Goal: Check status: Check status

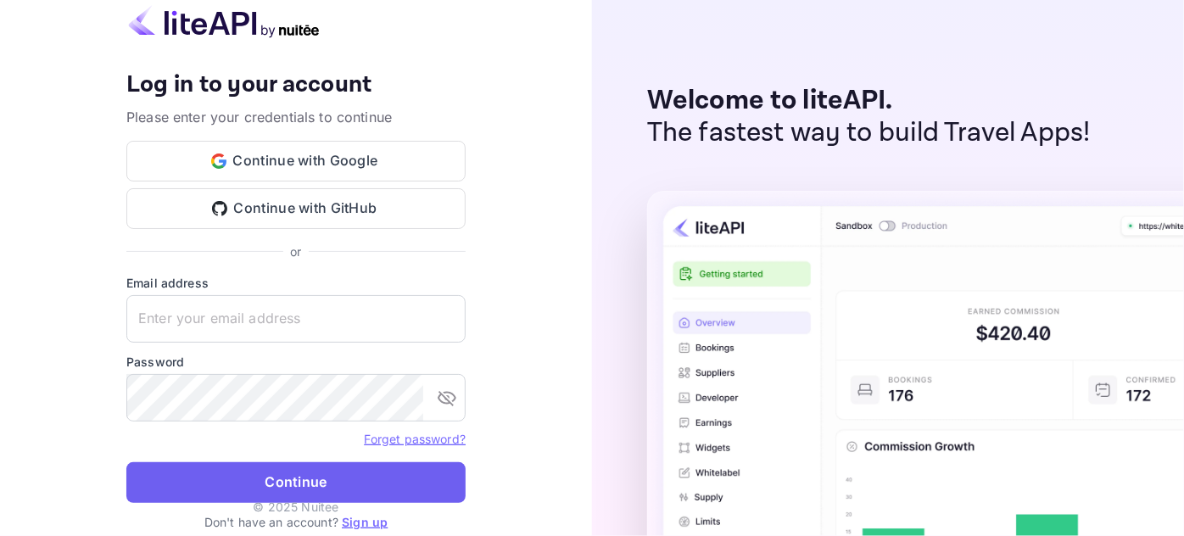
type input "[EMAIL_ADDRESS][DOMAIN_NAME]"
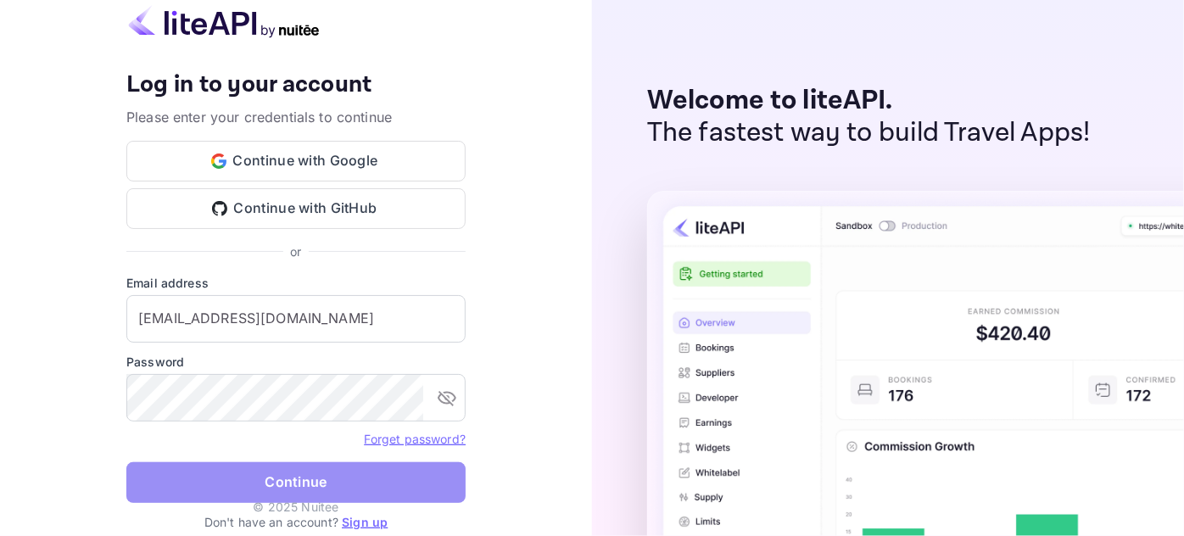
click at [358, 484] on button "Continue" at bounding box center [295, 482] width 339 height 41
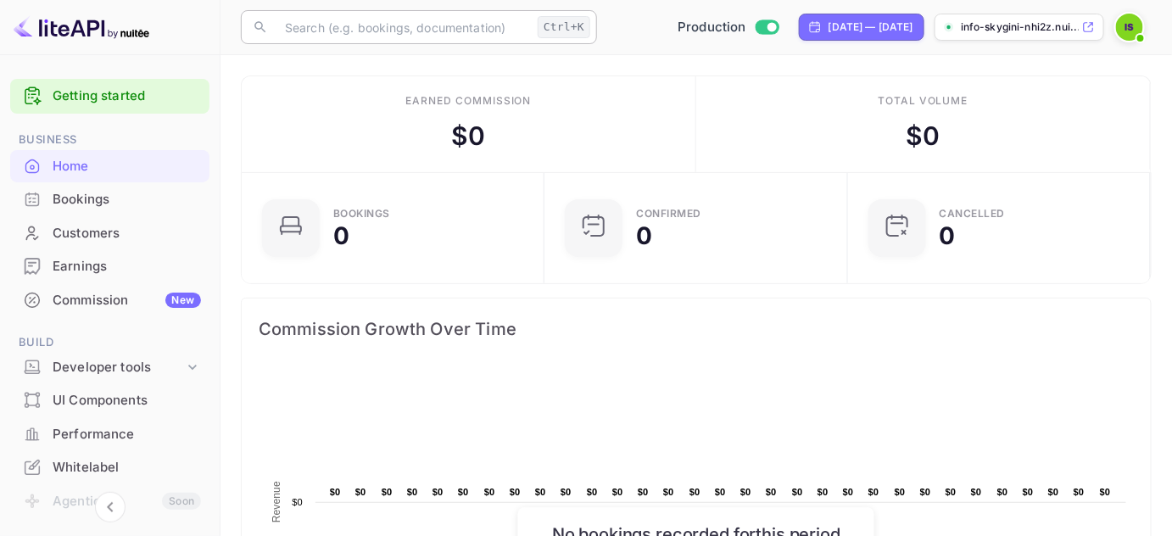
click at [387, 25] on input "text" at bounding box center [403, 27] width 256 height 34
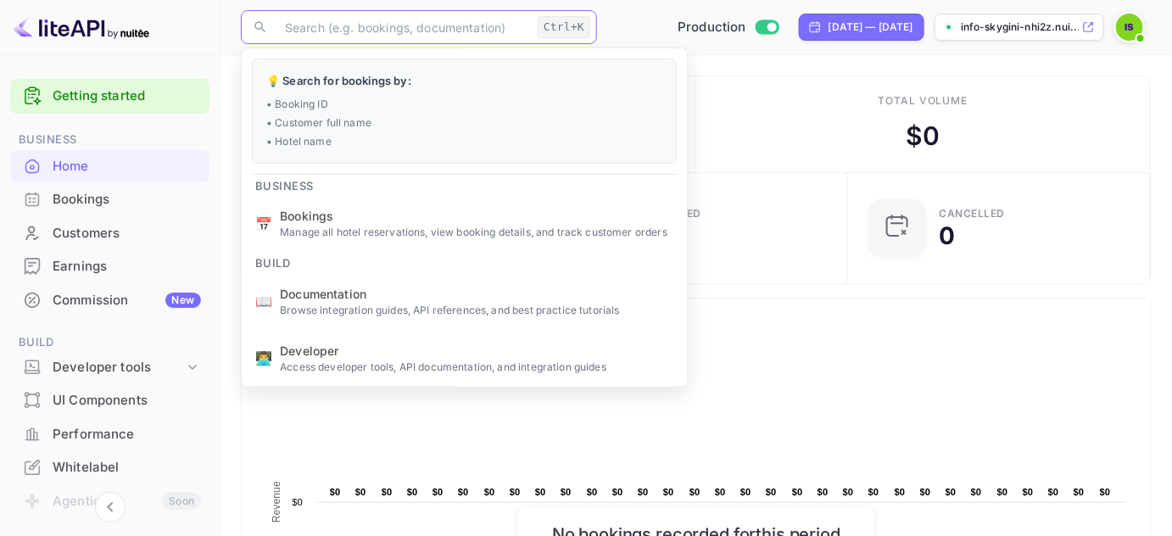
paste input "XFnohiHNB"
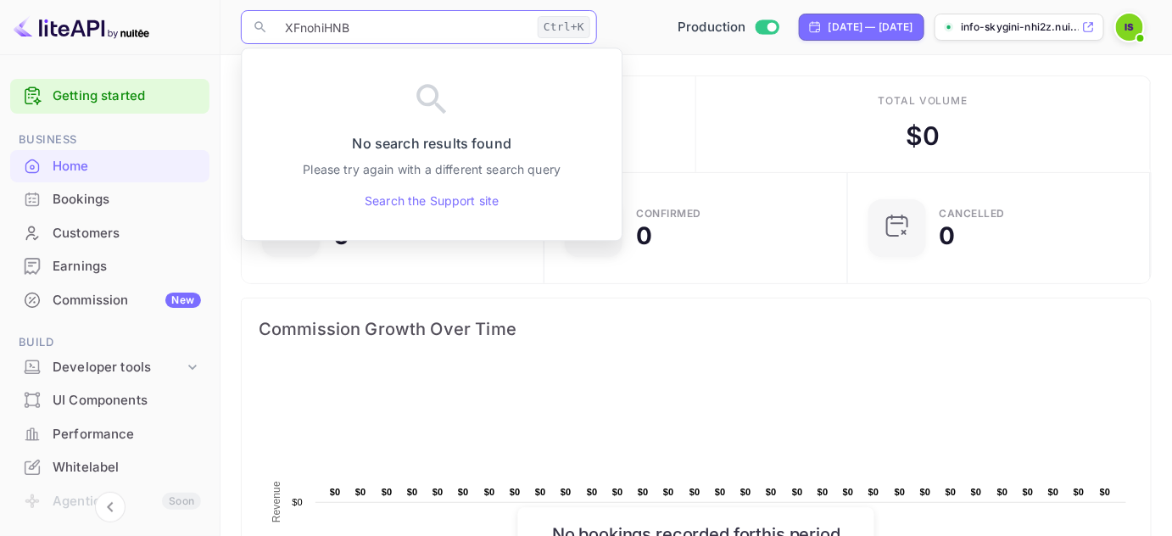
click at [577, 32] on div "Ctrl+K" at bounding box center [564, 27] width 53 height 22
click at [389, 37] on input "XFnohiHNB" at bounding box center [403, 27] width 256 height 34
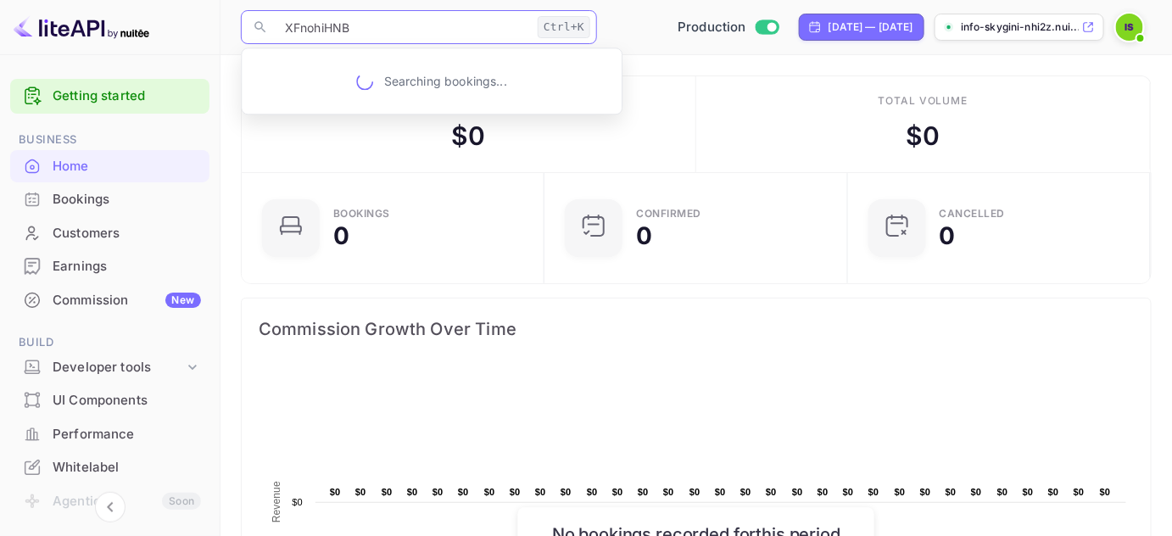
click at [389, 37] on input "XFnohiHNB" at bounding box center [403, 27] width 256 height 34
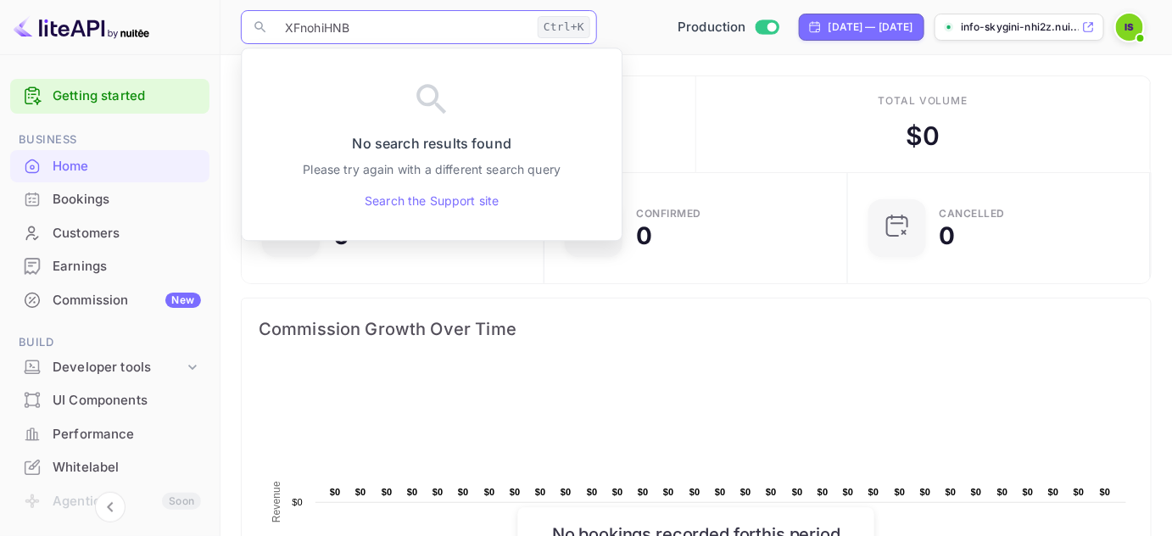
click at [373, 31] on input "XFnohiHNB" at bounding box center [403, 27] width 256 height 34
type input "XFnohiHNB"
click at [254, 33] on icon at bounding box center [260, 27] width 15 height 15
click at [92, 199] on div "Bookings" at bounding box center [127, 200] width 148 height 20
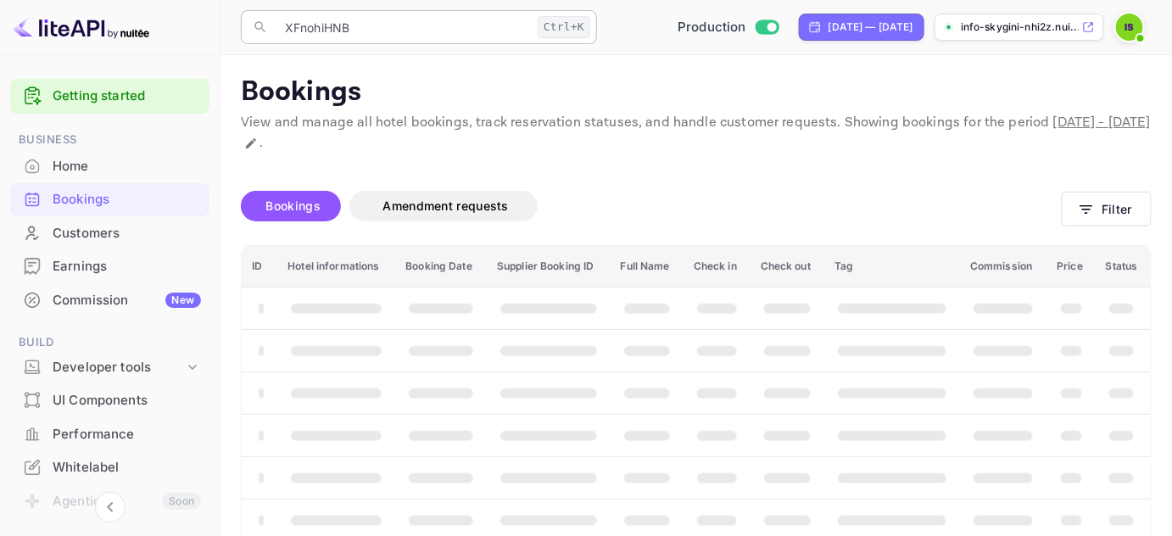
click at [346, 25] on input "XFnohiHNB" at bounding box center [403, 27] width 256 height 34
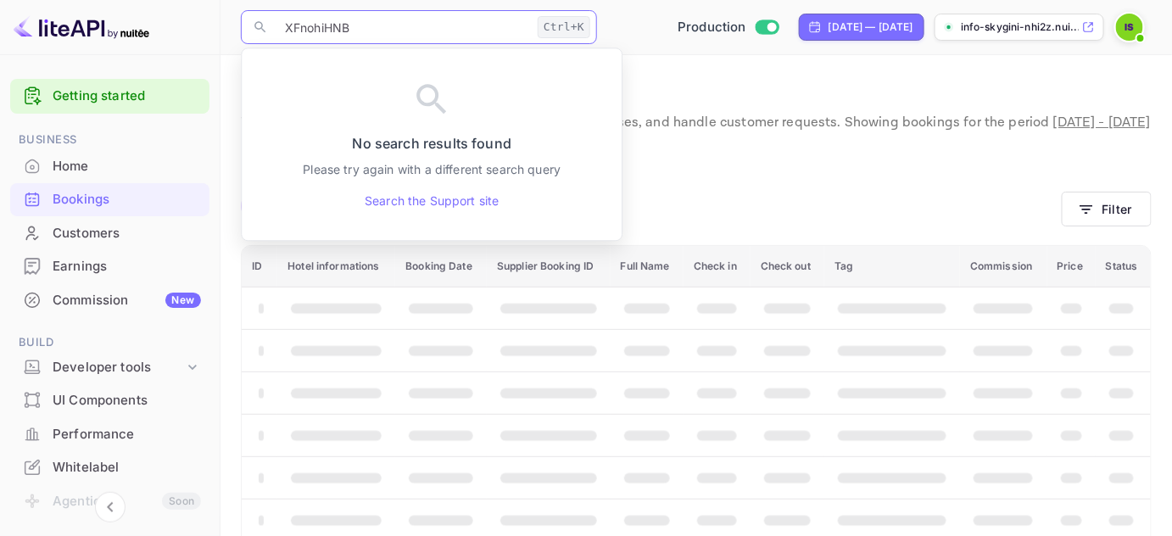
click at [346, 25] on input "XFnohiHNB" at bounding box center [403, 27] width 256 height 34
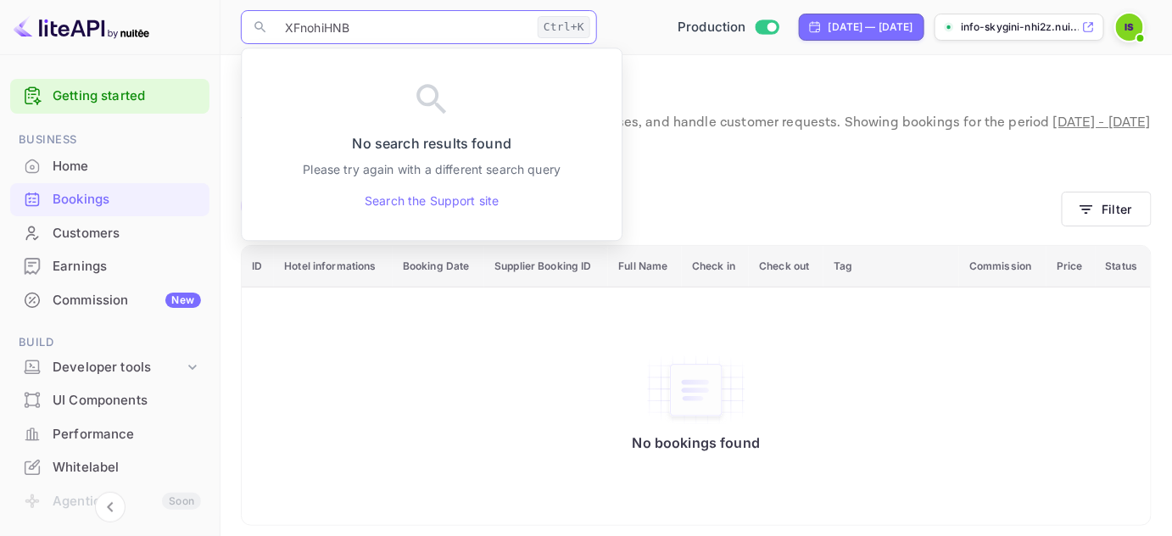
click at [483, 353] on div "No bookings found" at bounding box center [696, 406] width 875 height 215
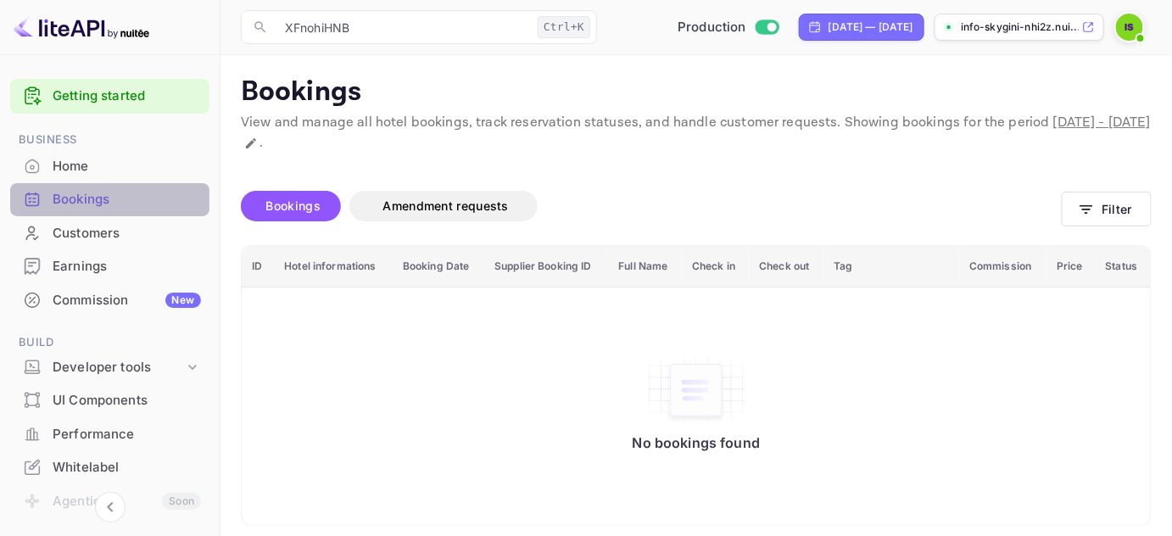
click at [113, 209] on div "Bookings" at bounding box center [109, 199] width 199 height 33
click at [266, 33] on div "​ XFnohiHNB Ctrl+K ​" at bounding box center [419, 27] width 356 height 34
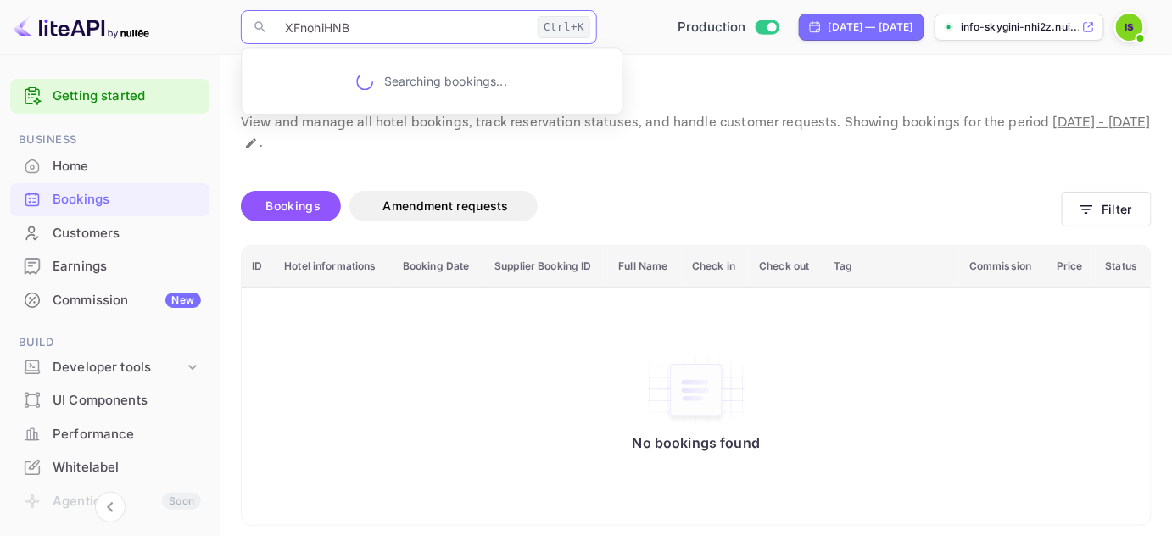
click at [263, 32] on icon at bounding box center [260, 27] width 15 height 15
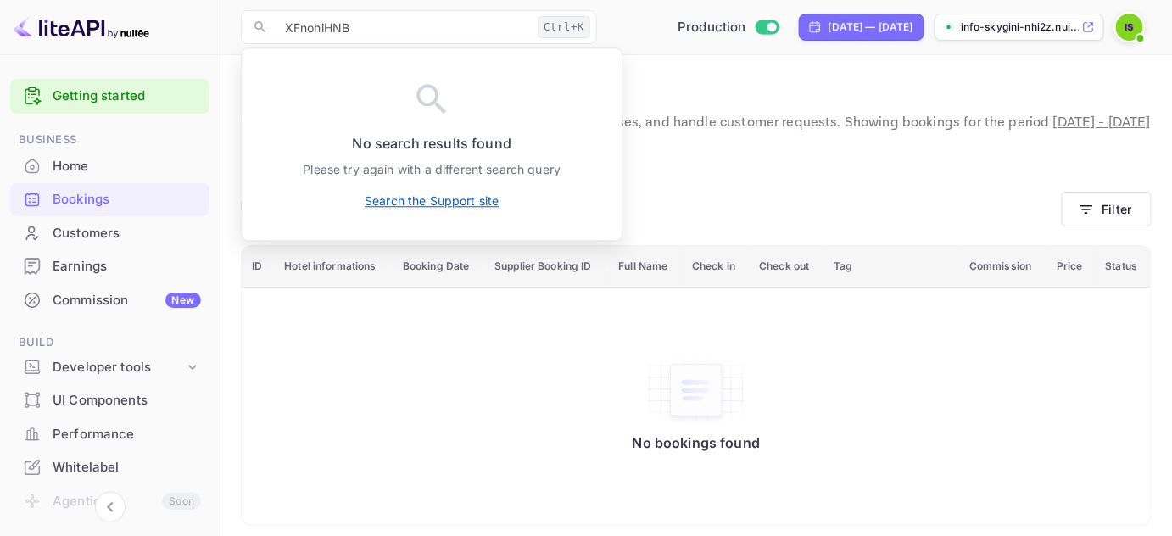
click at [395, 195] on link "Search the Support site" at bounding box center [432, 201] width 134 height 18
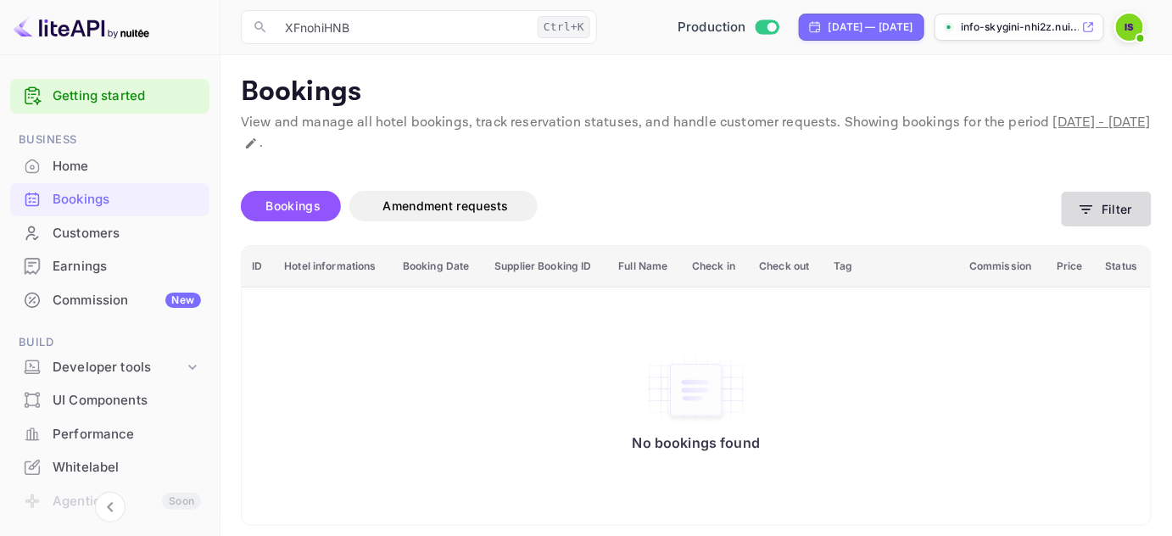
click at [1131, 207] on button "Filter" at bounding box center [1107, 209] width 90 height 35
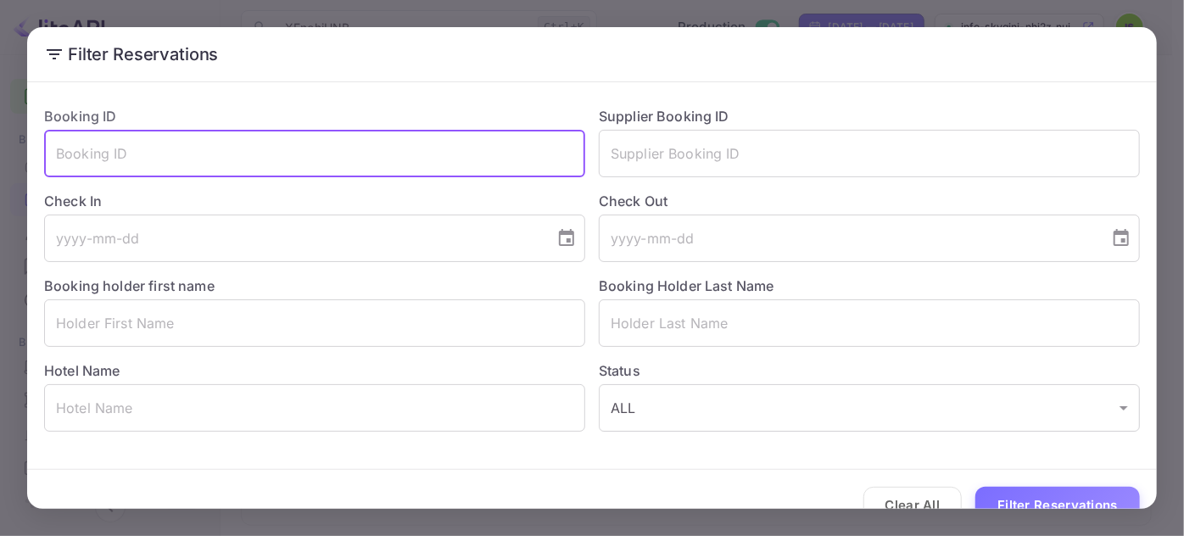
paste input "XFnohiHNB"
type input "XFnohiHNB"
click at [975, 487] on button "Filter Reservations" at bounding box center [1057, 505] width 165 height 36
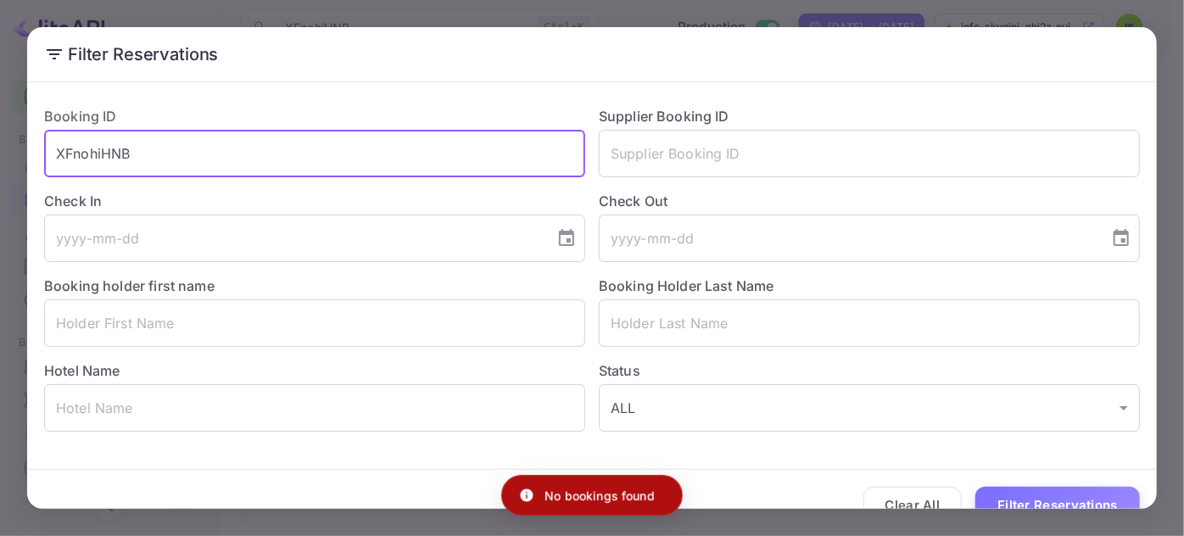
click at [113, 158] on input "XFnohiHNB" at bounding box center [314, 153] width 541 height 47
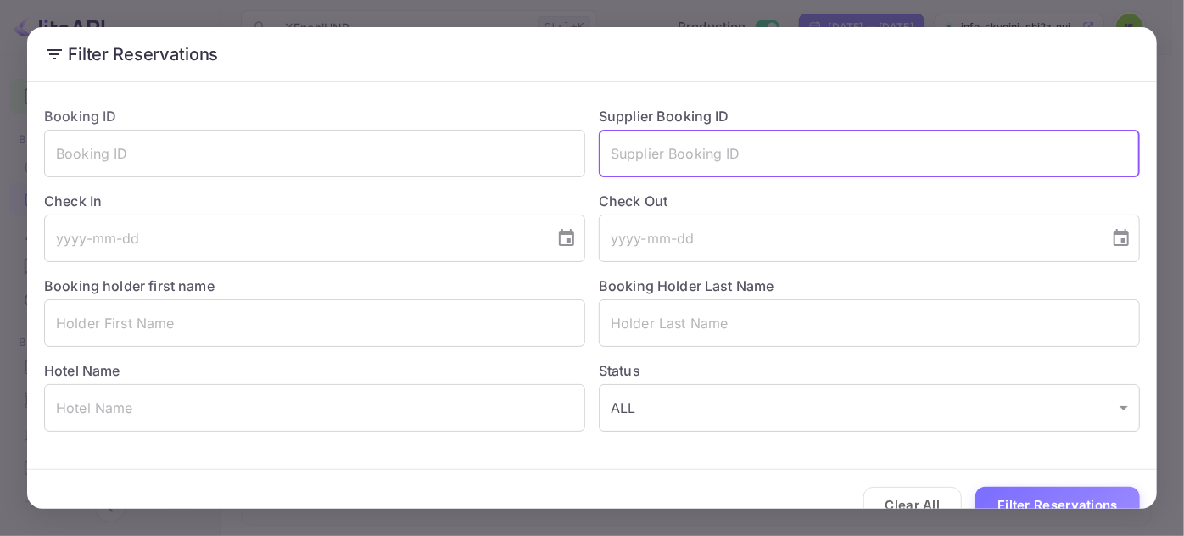
paste input "XFnohiHNB"
type input "XFnohiHNB"
click at [975, 487] on button "Filter Reservations" at bounding box center [1057, 505] width 165 height 36
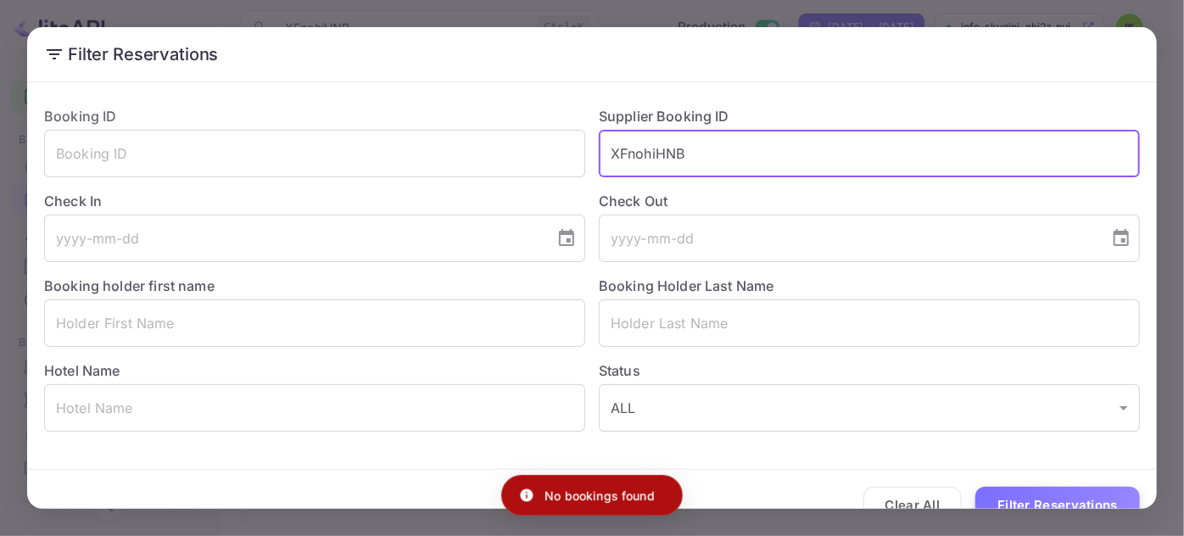
click at [645, 155] on input "XFnohiHNB" at bounding box center [869, 153] width 541 height 47
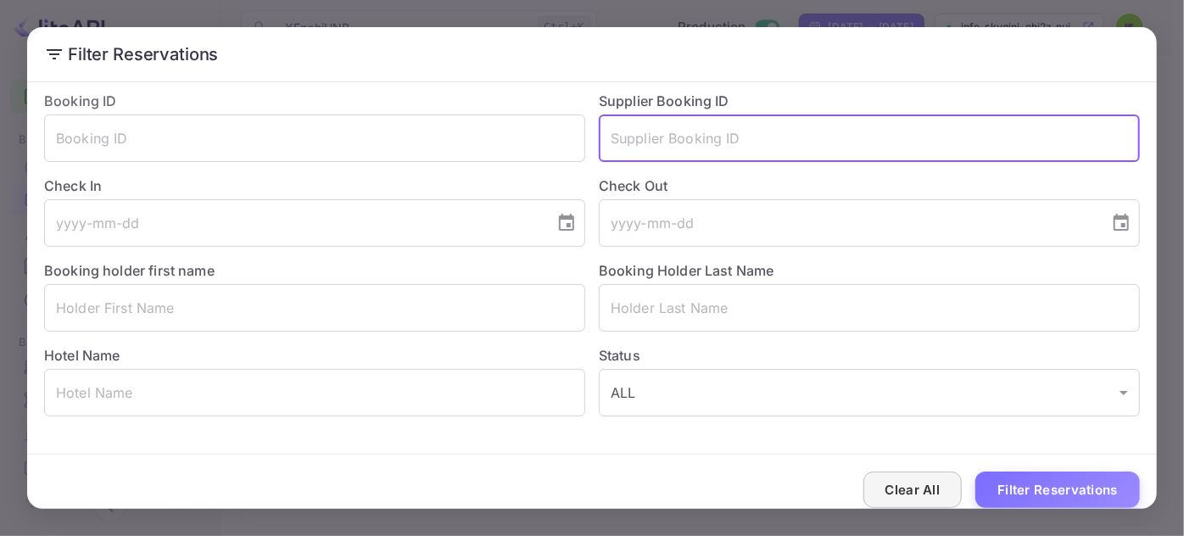
scroll to position [31, 0]
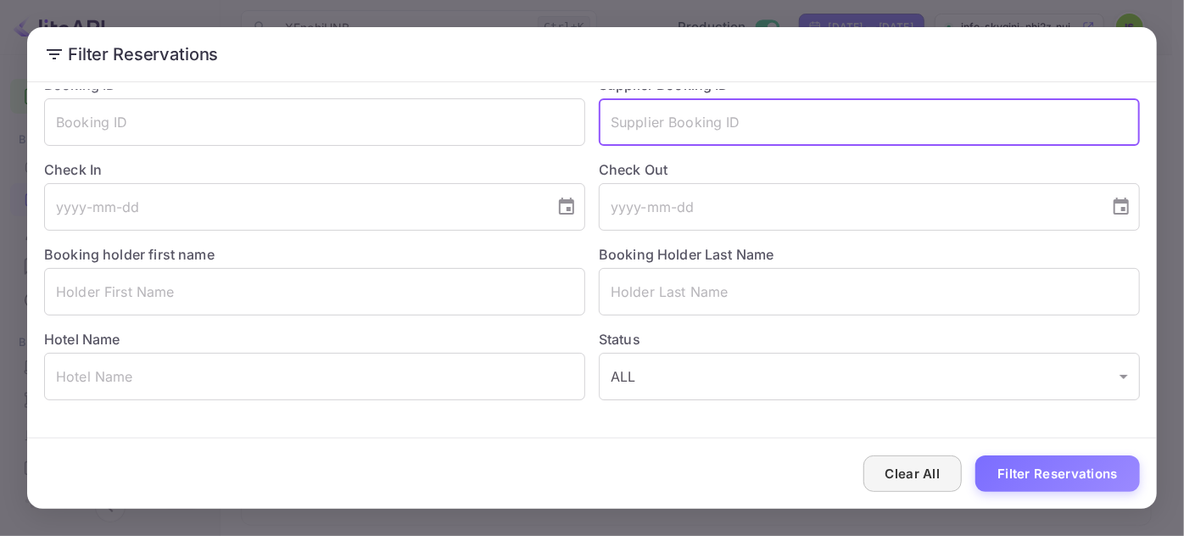
click at [925, 470] on button "Clear All" at bounding box center [912, 473] width 99 height 36
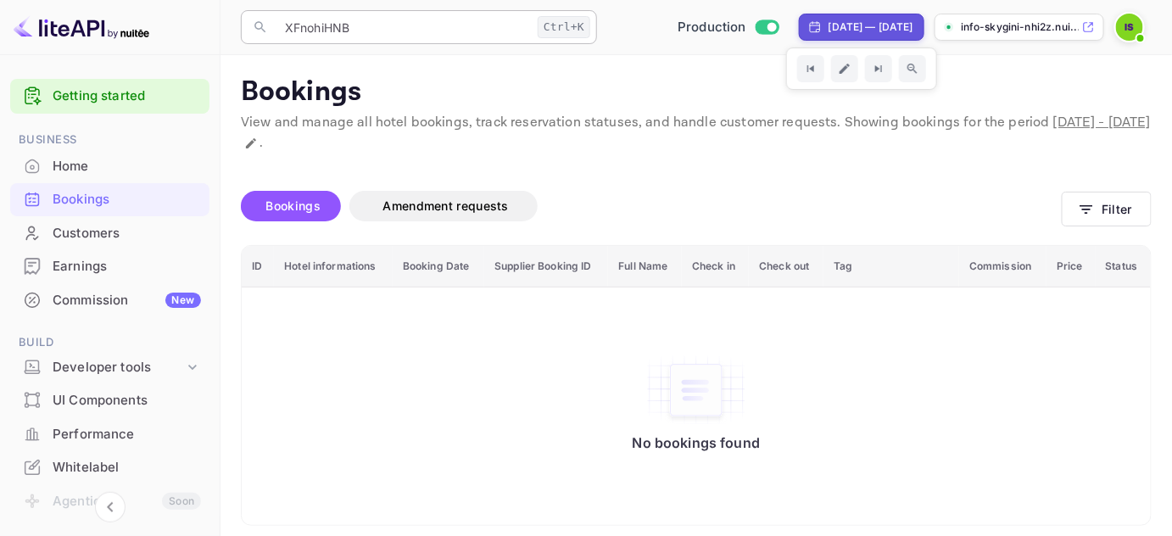
click at [393, 27] on input "XFnohiHNB" at bounding box center [403, 27] width 256 height 34
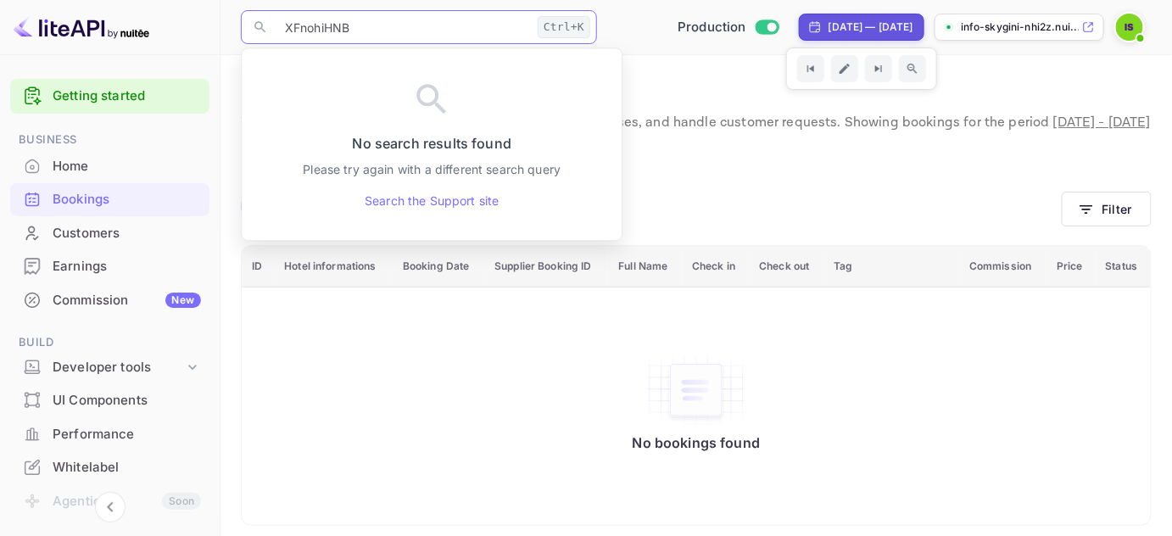
click at [393, 27] on input "XFnohiHNB" at bounding box center [403, 27] width 256 height 34
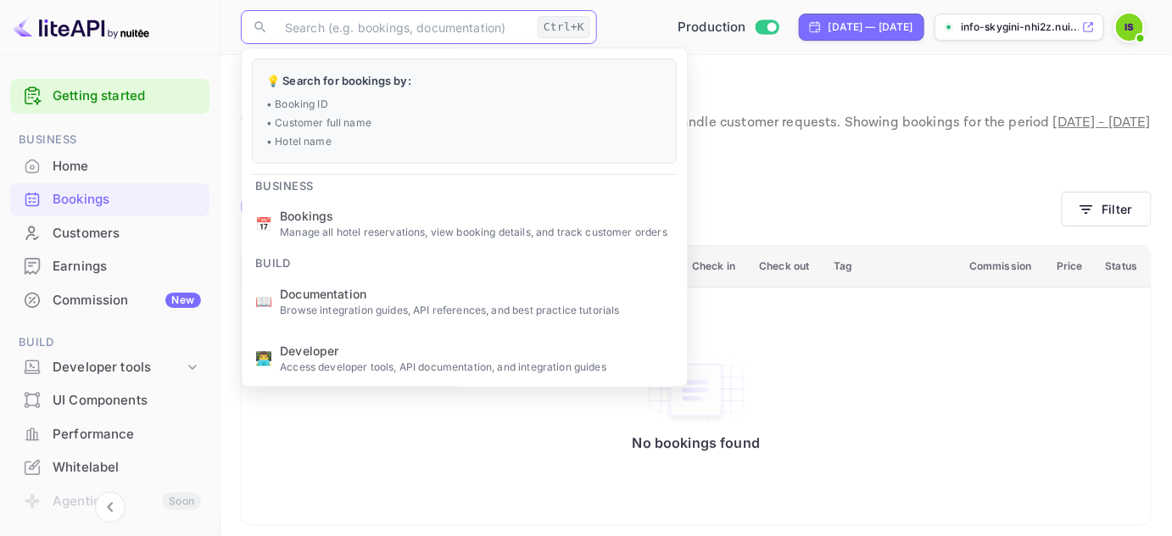
paste input "9437704"
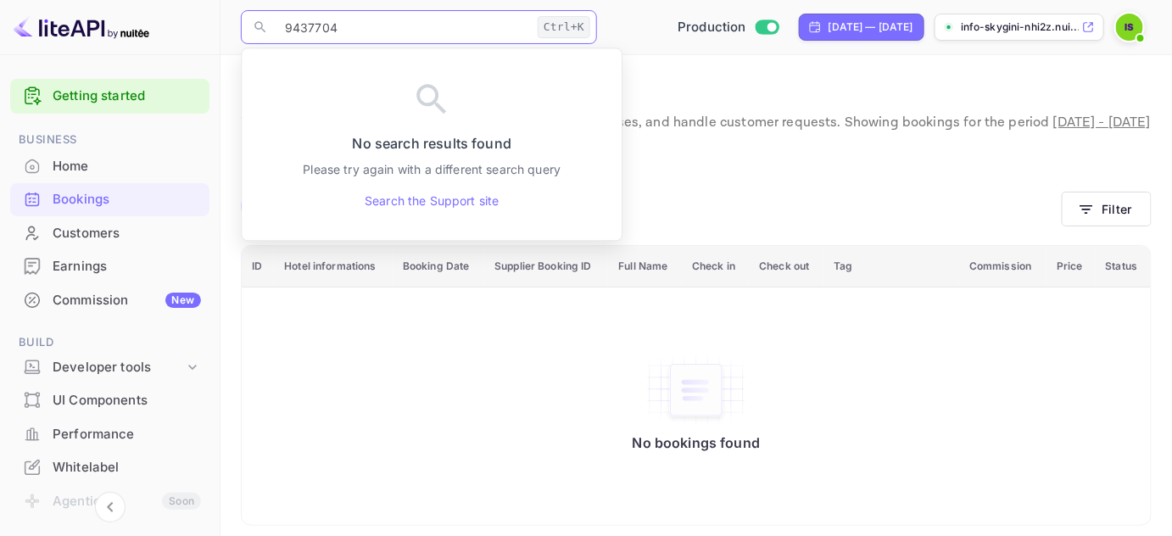
type input "9437704"
click at [371, 29] on input "9437704" at bounding box center [403, 27] width 256 height 34
click at [283, 26] on input "9437704" at bounding box center [403, 27] width 256 height 34
click at [259, 26] on icon at bounding box center [260, 27] width 15 height 15
click at [335, 29] on input "9437704" at bounding box center [403, 27] width 256 height 34
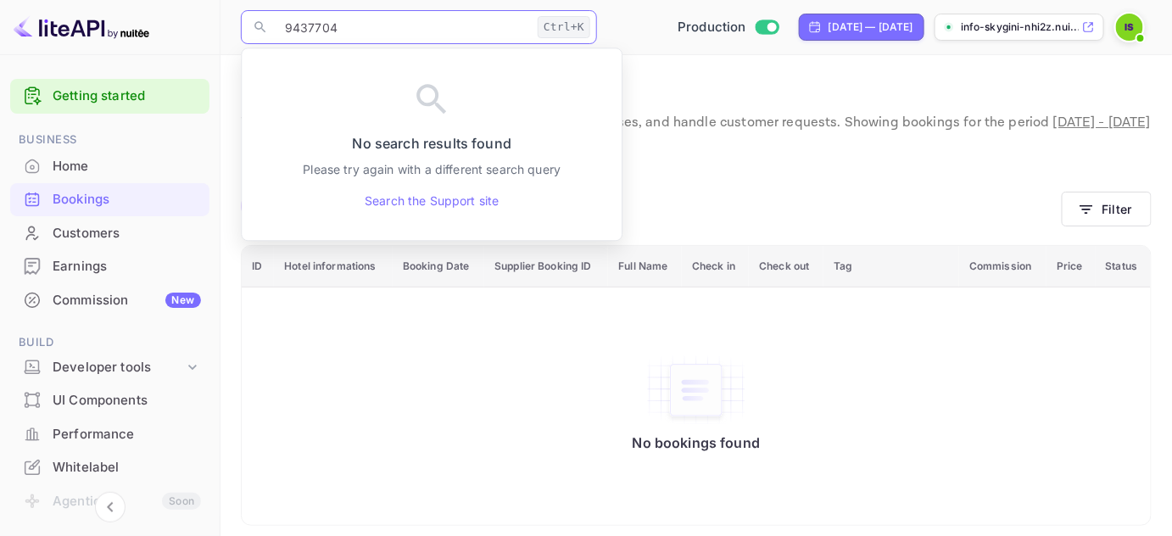
click at [386, 31] on input "9437704" at bounding box center [403, 27] width 256 height 34
click at [660, 43] on div "​ 9437704 Ctrl+K ​ Production [DATE] — [DATE] info-skygini-nhi2z.nui..." at bounding box center [695, 27] width 951 height 54
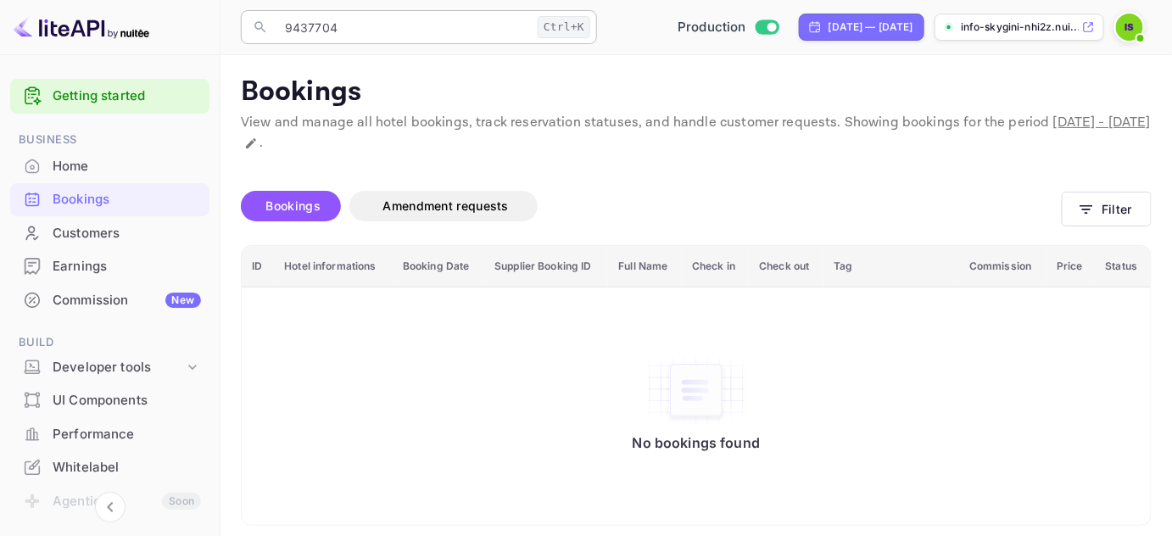
click at [356, 31] on input "9437704" at bounding box center [403, 27] width 256 height 34
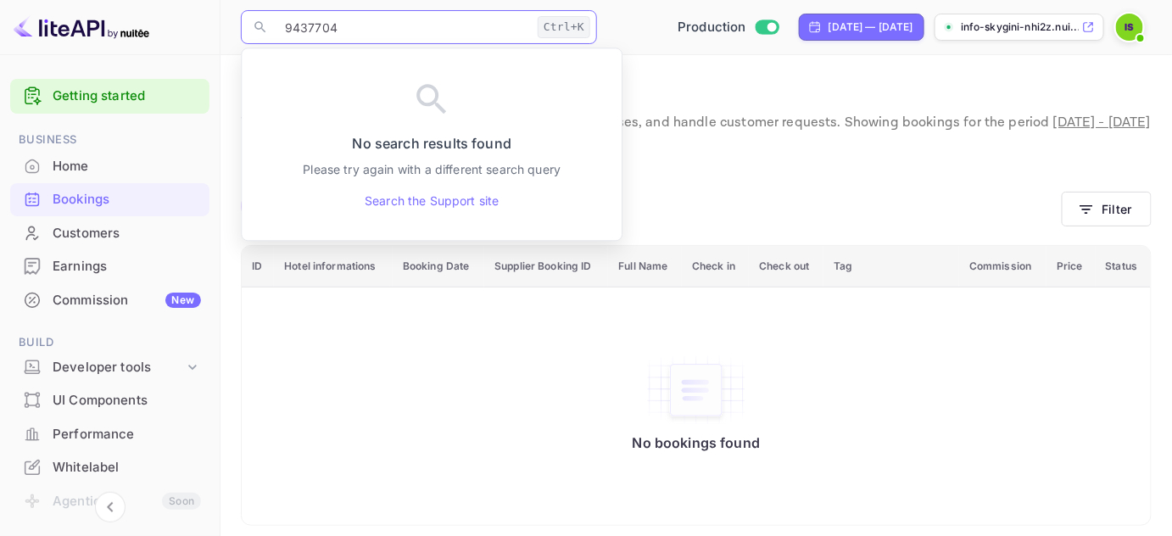
click at [328, 25] on input "9437704" at bounding box center [403, 27] width 256 height 34
click at [330, 25] on input "9437704" at bounding box center [403, 27] width 256 height 34
click at [1096, 212] on button "Filter" at bounding box center [1107, 209] width 90 height 35
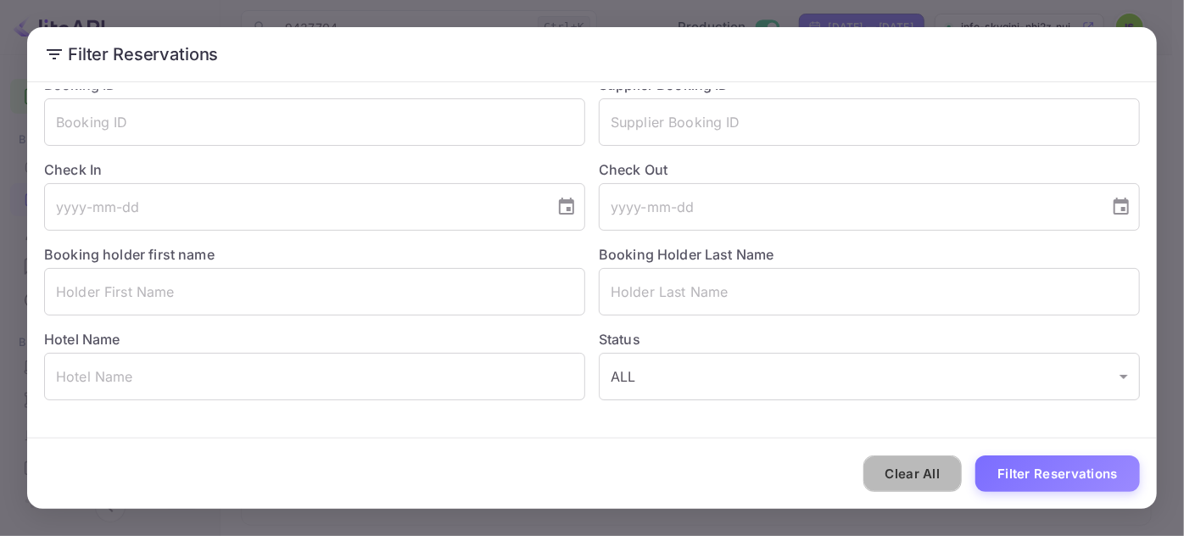
click at [893, 483] on button "Clear All" at bounding box center [912, 473] width 99 height 36
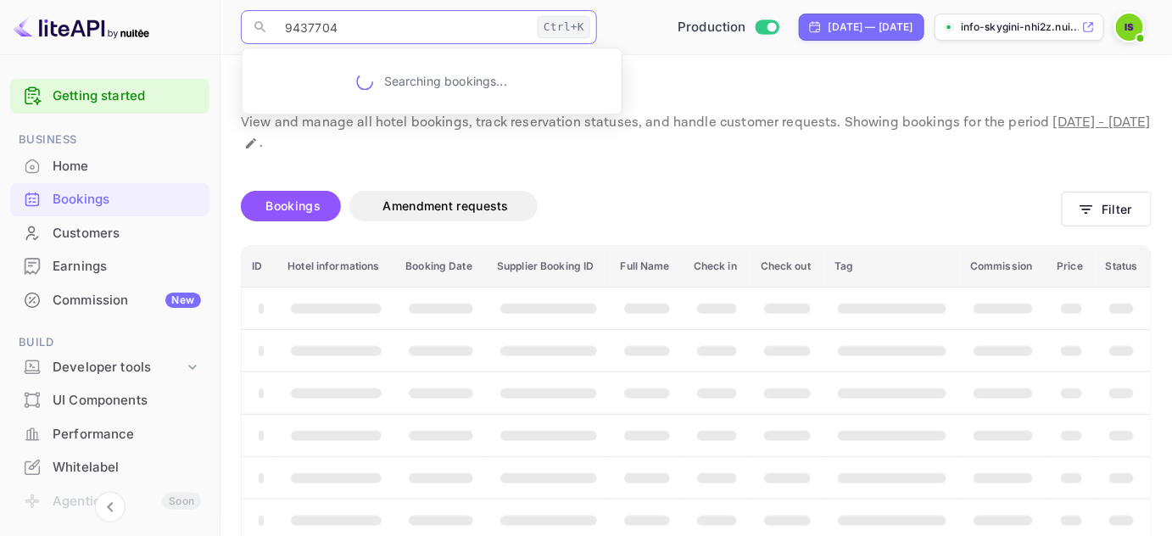
click at [400, 30] on input "9437704" at bounding box center [403, 27] width 256 height 34
click at [399, 30] on input "9437704" at bounding box center [403, 27] width 256 height 34
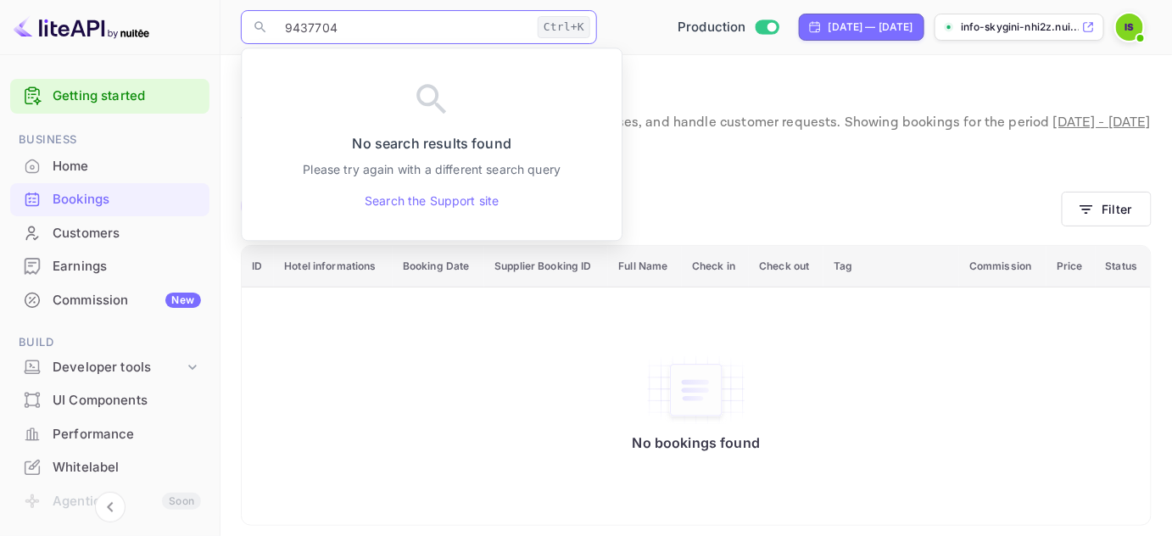
click at [398, 30] on input "9437704" at bounding box center [403, 27] width 256 height 34
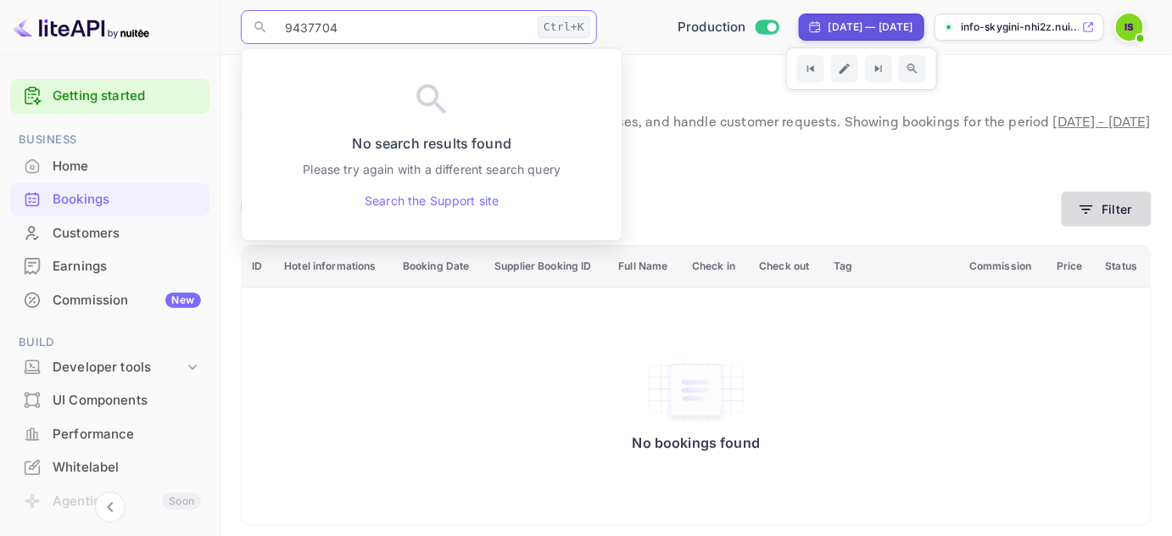
click at [1124, 214] on button "Filter" at bounding box center [1107, 209] width 90 height 35
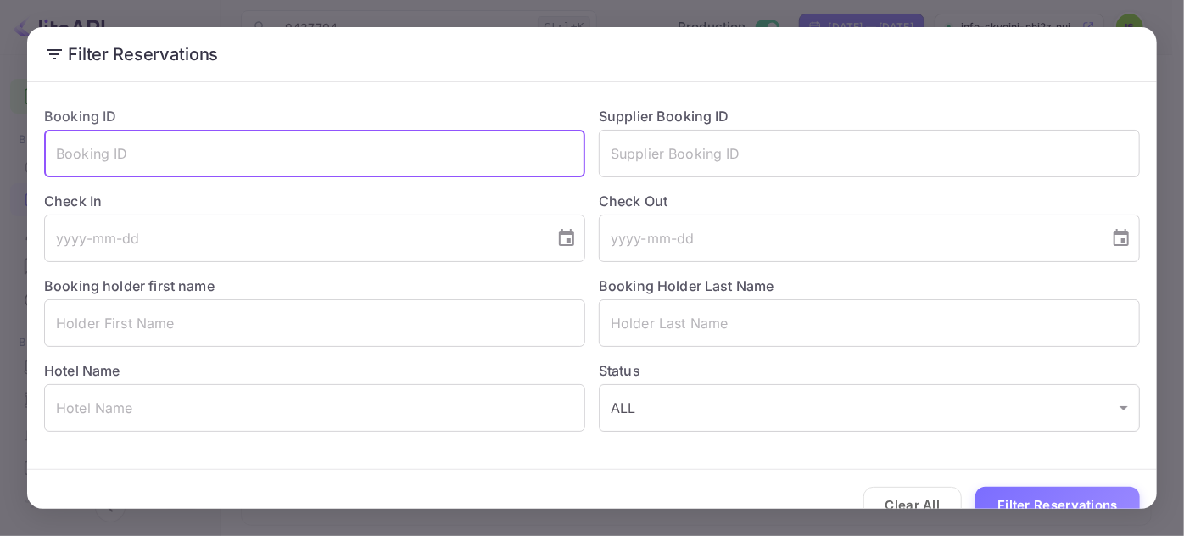
paste input "9437704"
type input "9437704"
click at [1025, 505] on button "Filter Reservations" at bounding box center [1057, 505] width 165 height 36
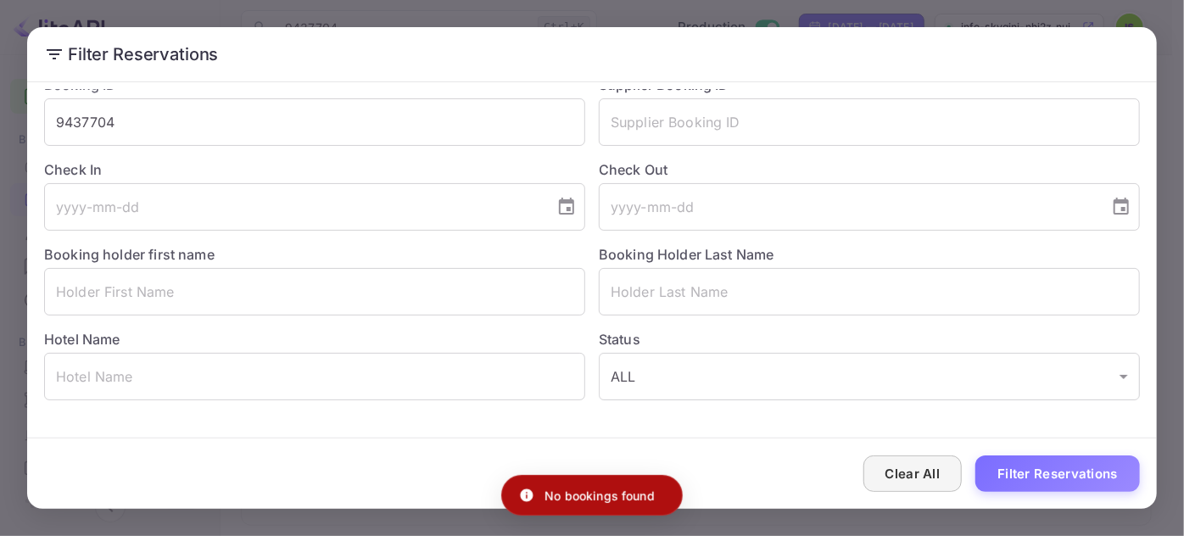
click at [889, 477] on button "Clear All" at bounding box center [912, 473] width 99 height 36
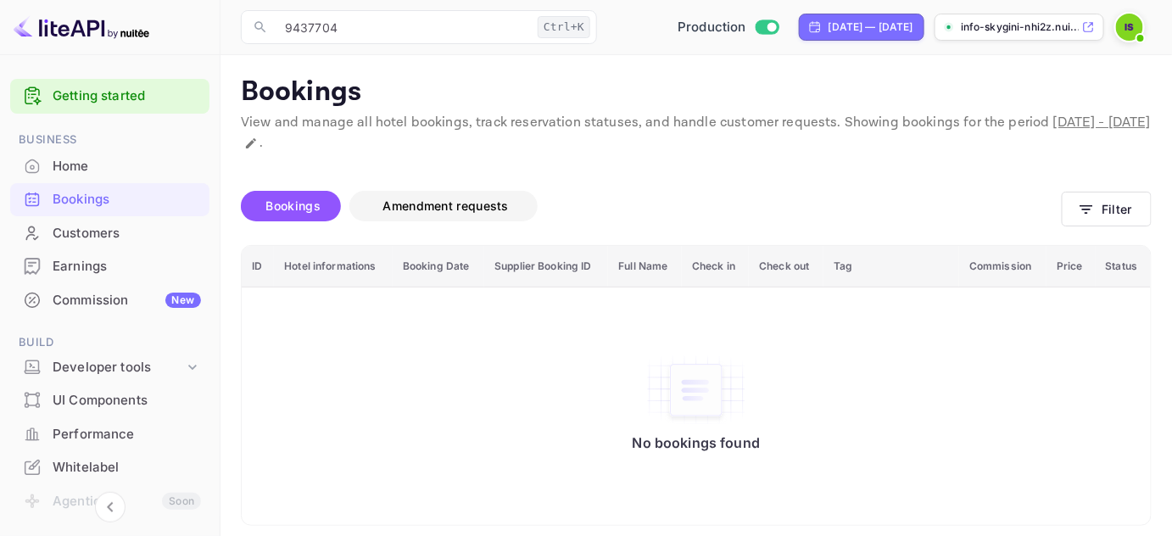
click at [450, 205] on span "Amendment requests" at bounding box center [446, 205] width 126 height 14
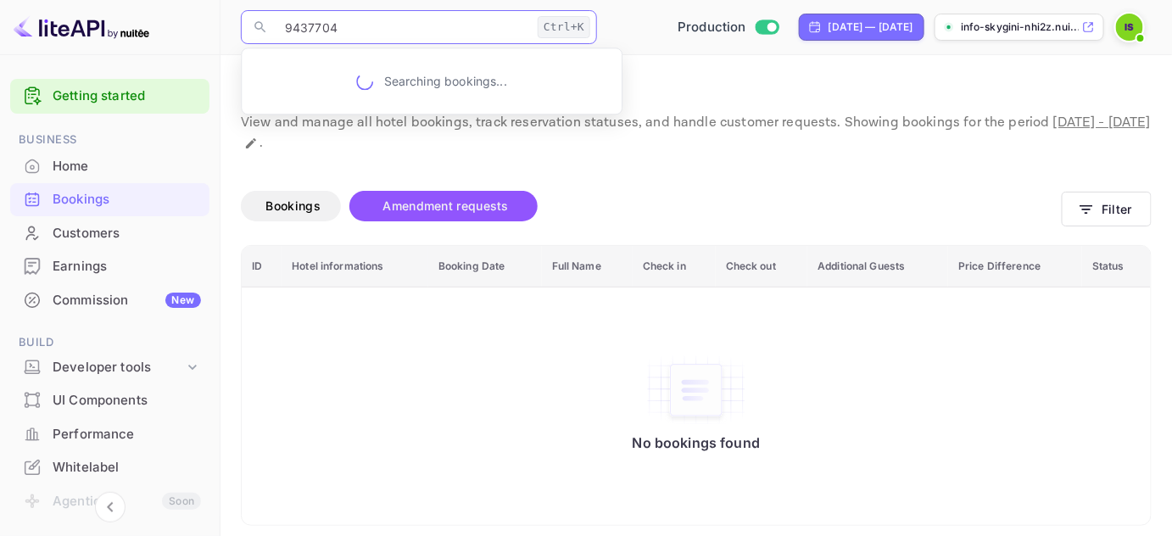
click at [375, 29] on input "9437704" at bounding box center [403, 27] width 256 height 34
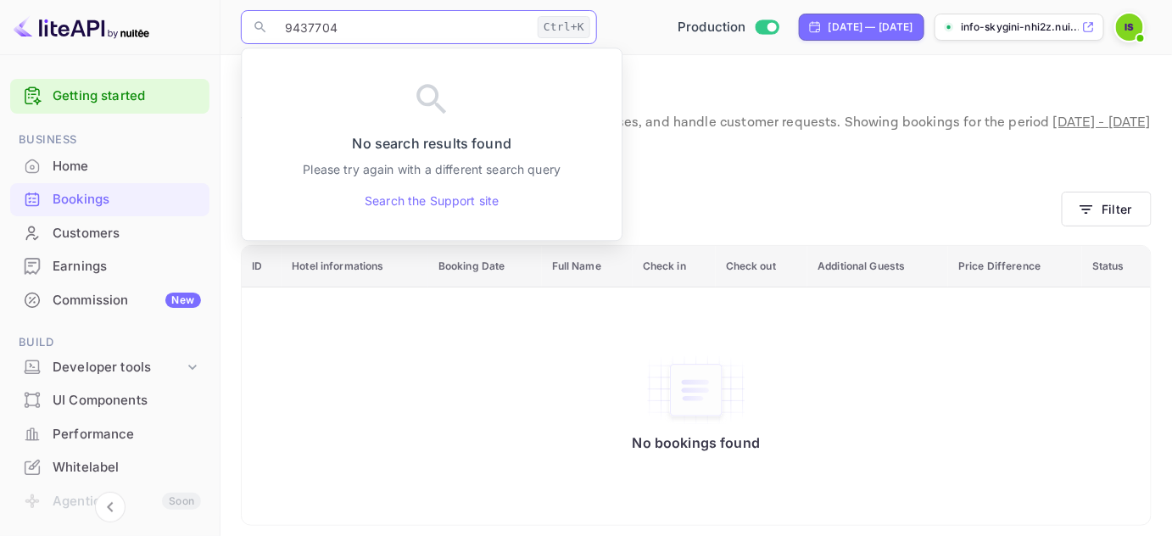
click at [375, 29] on input "9437704" at bounding box center [403, 27] width 256 height 34
click at [1141, 203] on button "Filter" at bounding box center [1107, 209] width 90 height 35
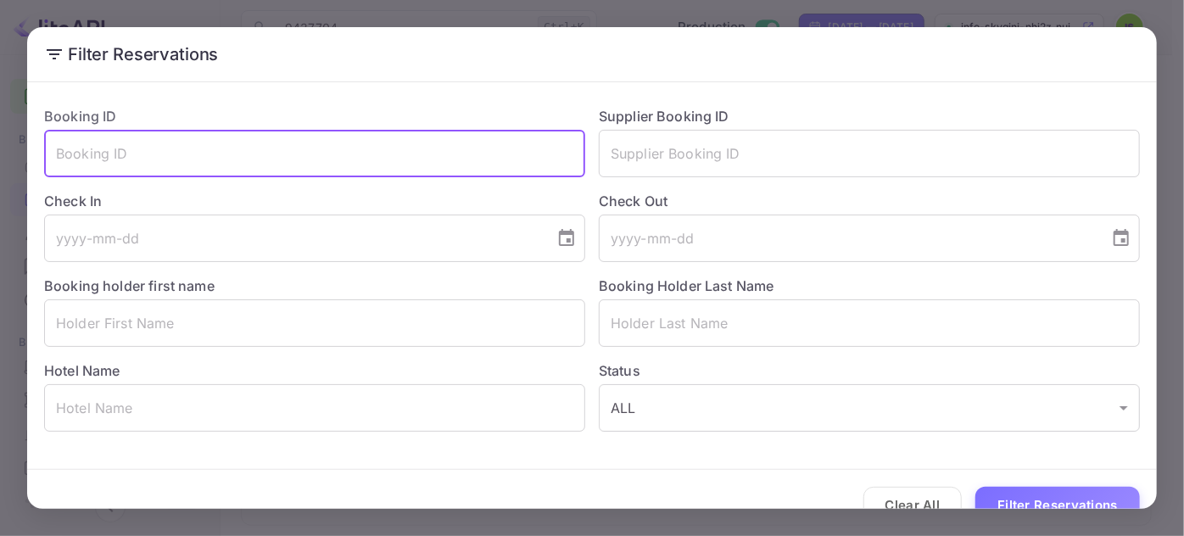
paste input "9437704"
type input "9437704"
click at [975, 487] on button "Filter Reservations" at bounding box center [1057, 505] width 165 height 36
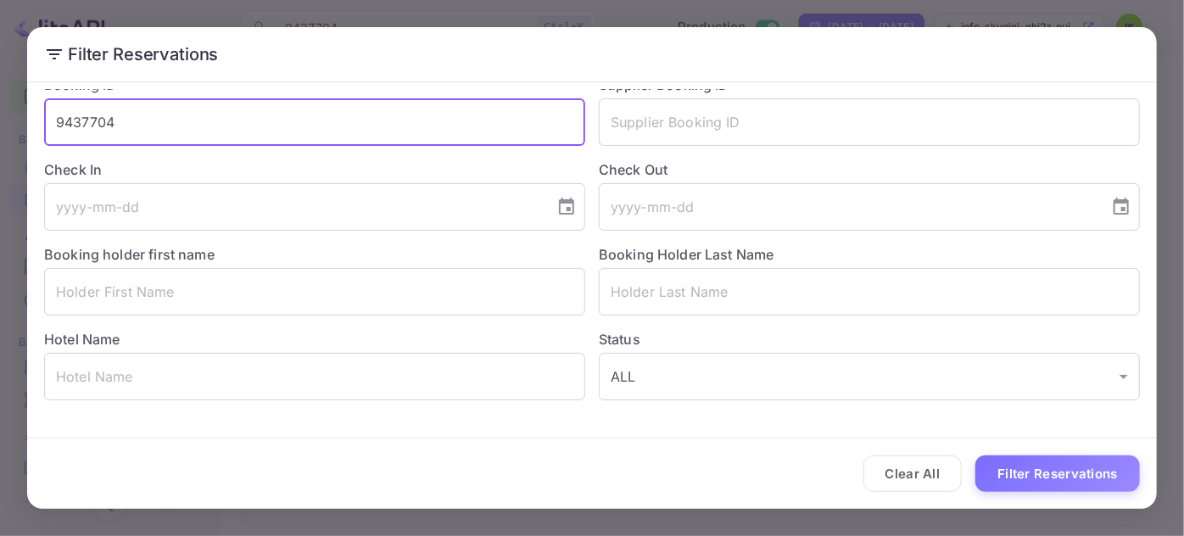
click at [315, 126] on input "9437704" at bounding box center [314, 121] width 541 height 47
paste input "XFnohiHNB"
type input "XFnohiHNB"
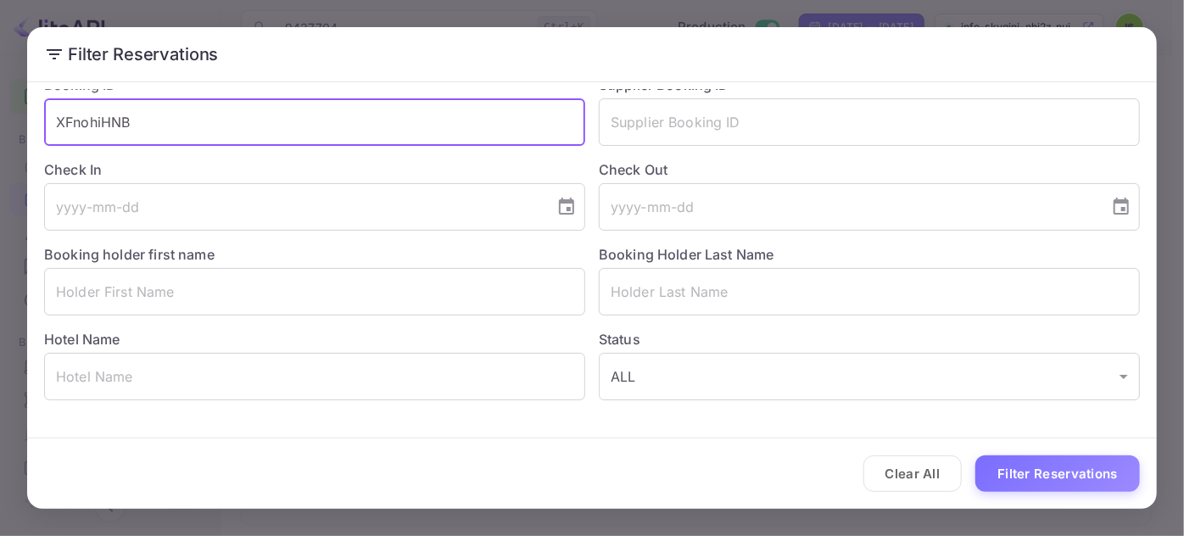
click at [975, 455] on button "Filter Reservations" at bounding box center [1057, 473] width 165 height 36
